Goal: Contribute content: Add original content to the website for others to see

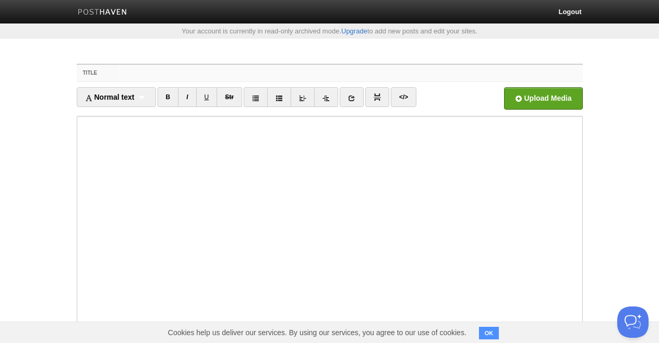
paste input "The Insider Playbook to Earning Big on CUPANGCUAN"
type input "The Insider Playbook to Earning Big on CUPANGCUAN"
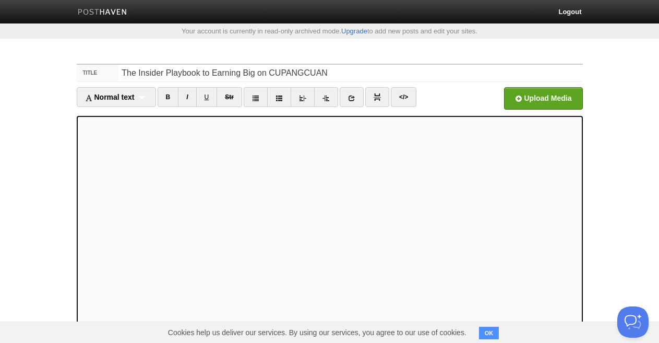
scroll to position [20, 0]
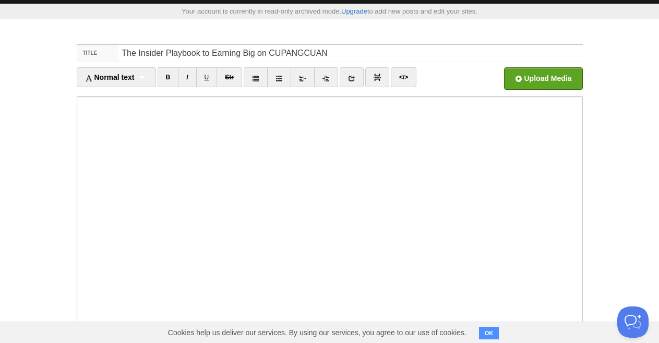
click at [624, 86] on body "Logout Your account is currently in read-only archived mode. Upgrade to add new…" at bounding box center [329, 208] width 659 height 457
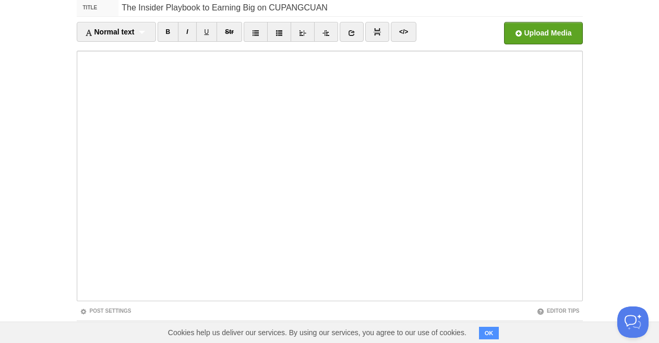
scroll to position [114, 0]
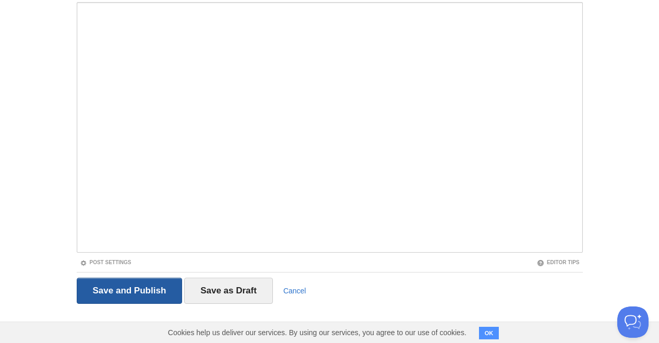
click at [108, 294] on input "Save and Publish" at bounding box center [130, 291] width 106 height 26
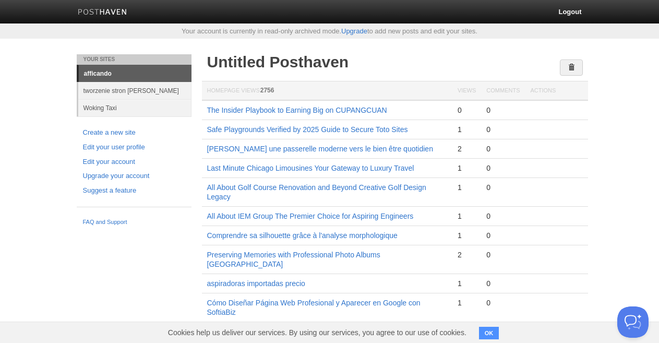
click at [458, 120] on td "1" at bounding box center [467, 129] width 29 height 19
click at [373, 108] on link "The Insider Playbook to Earning Big on CUPANGCUAN" at bounding box center [297, 110] width 180 height 8
